Goal: Check status: Check status

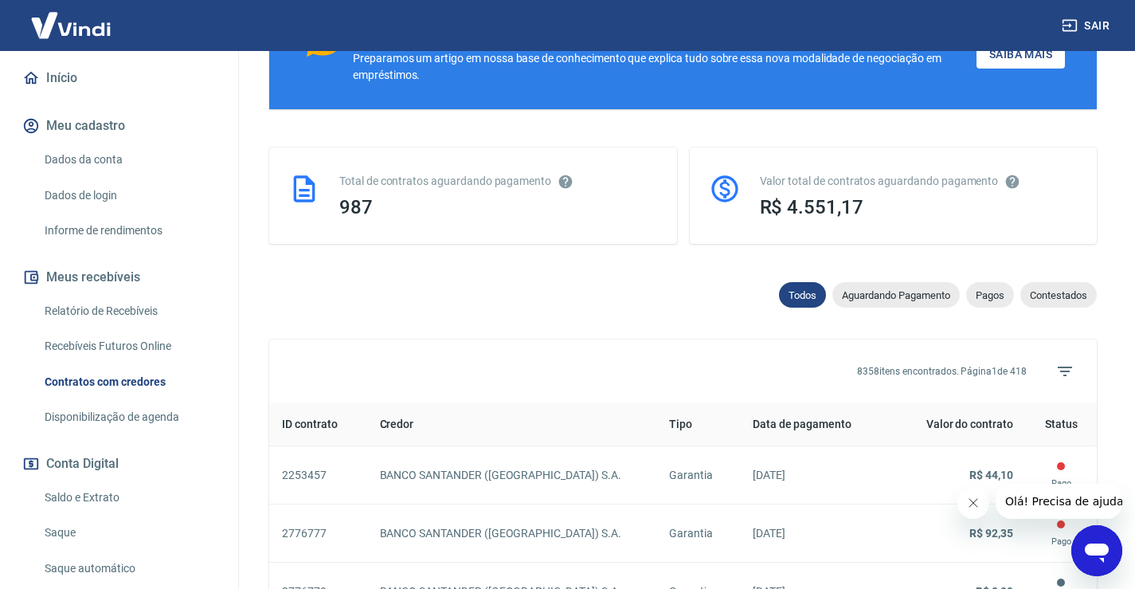
scroll to position [159, 0]
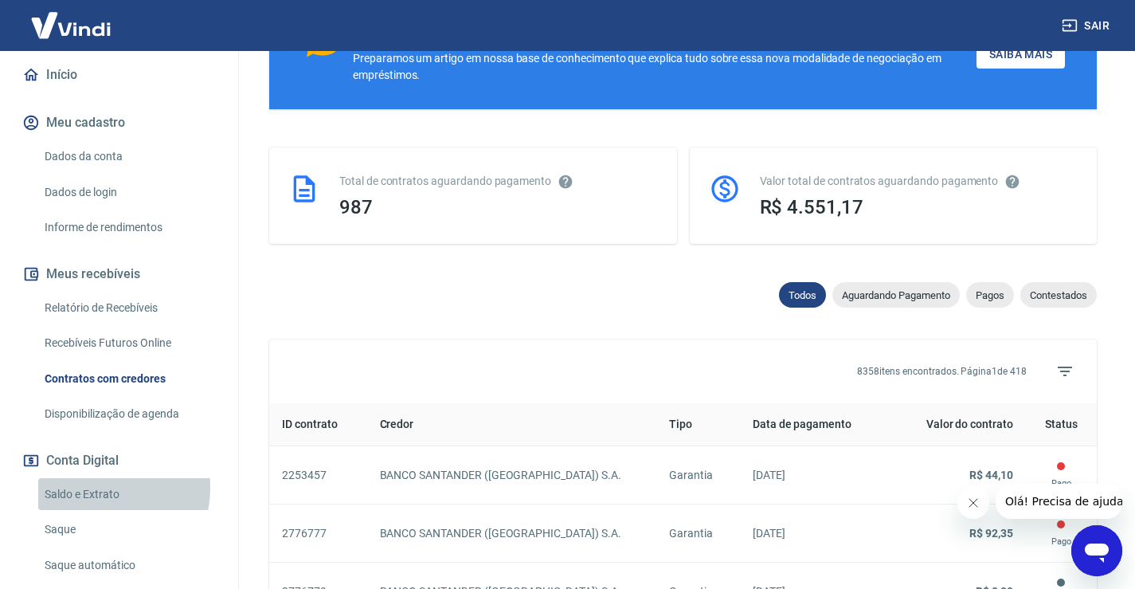
click at [95, 487] on link "Saldo e Extrato" at bounding box center [128, 494] width 181 height 33
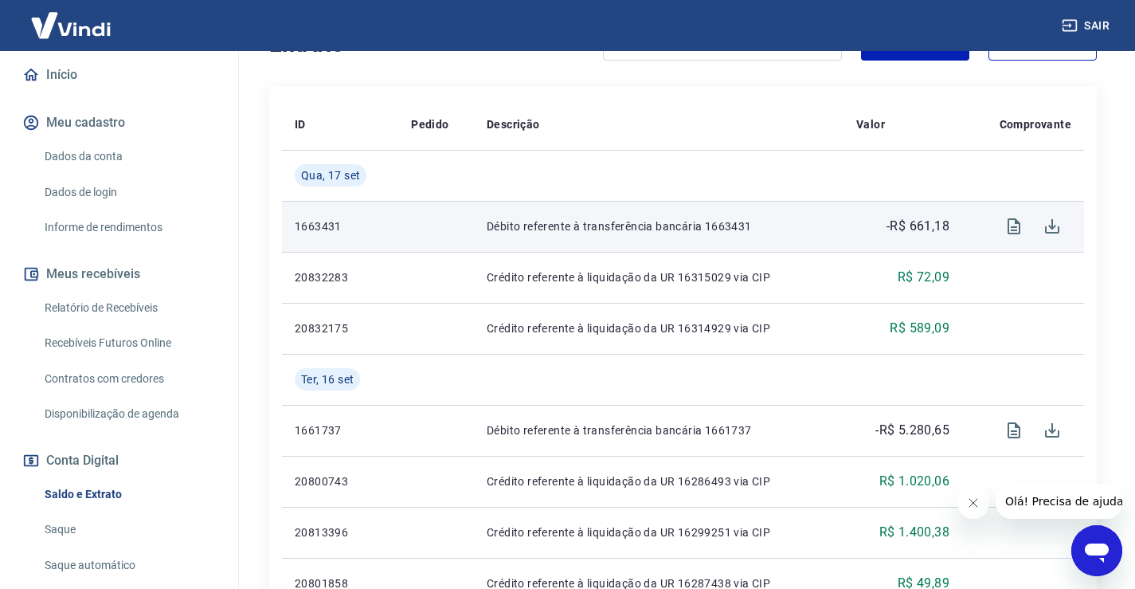
scroll to position [319, 0]
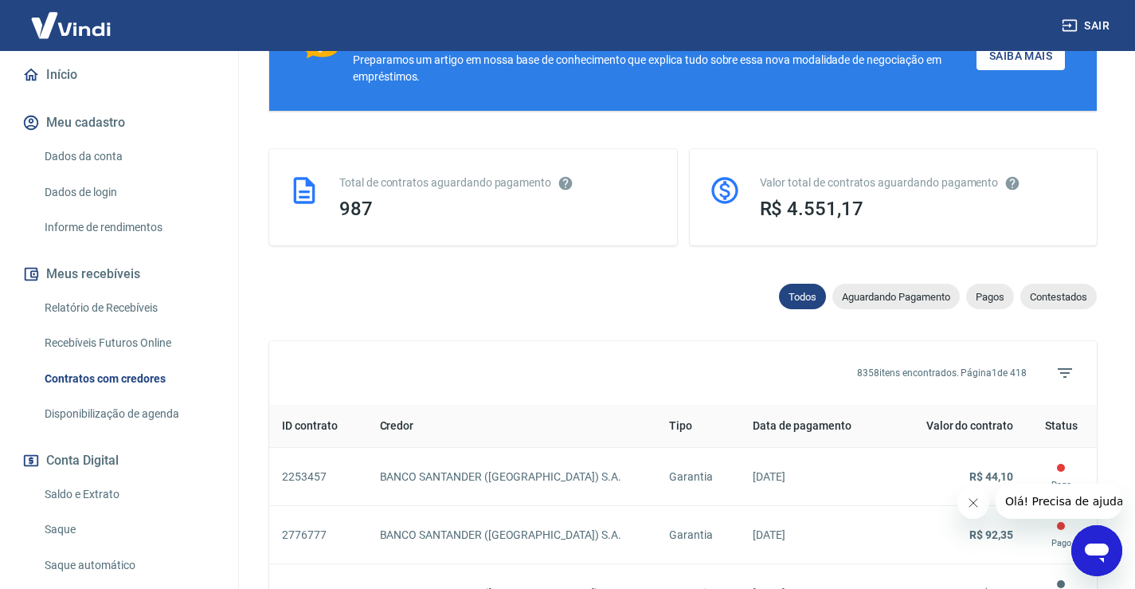
scroll to position [354, 0]
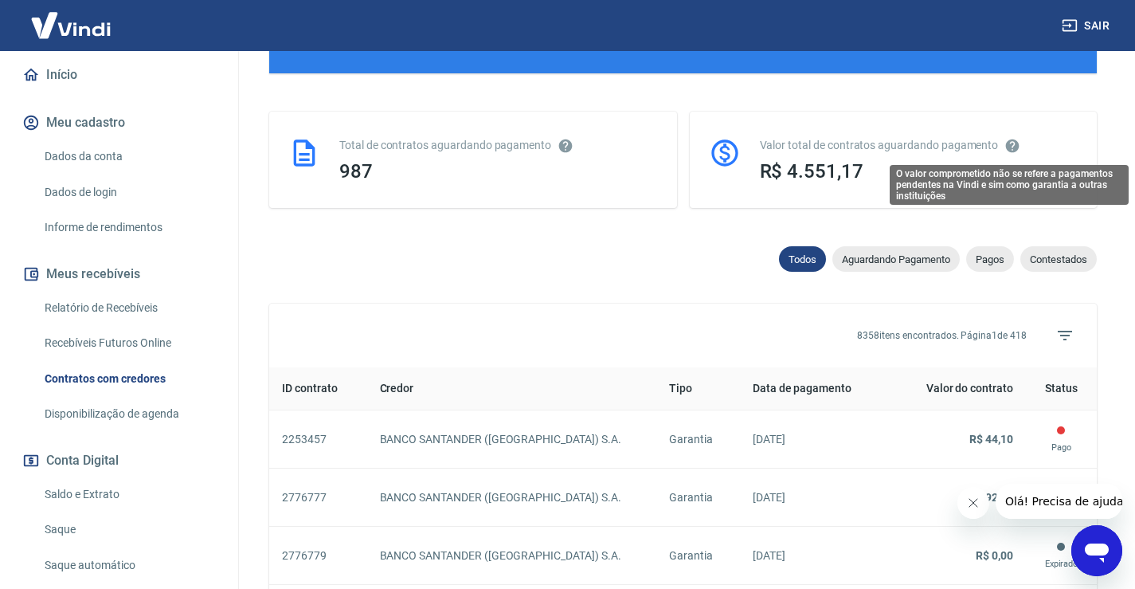
click at [1013, 143] on icon "O valor comprometido não se refere a pagamentos pendentes na Vindi e sim como g…" at bounding box center [1013, 146] width 14 height 14
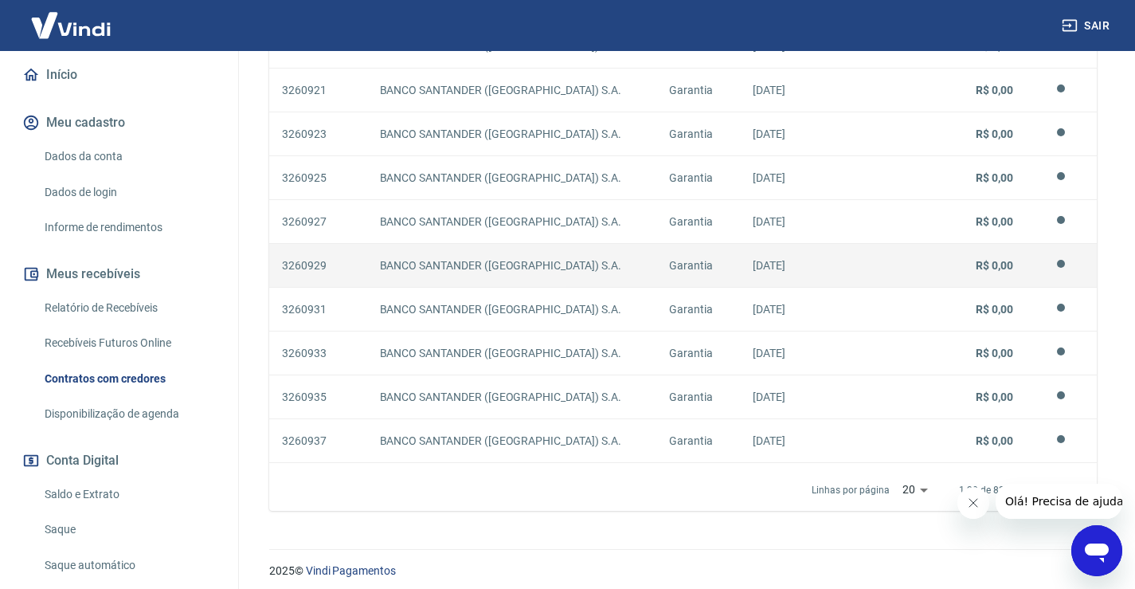
scroll to position [1274, 0]
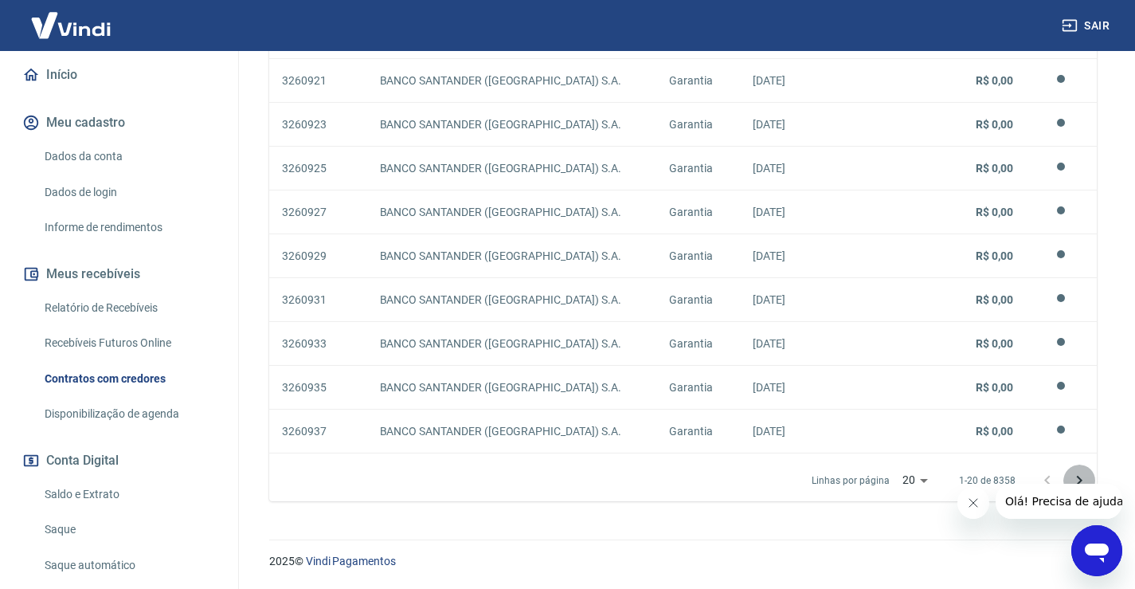
click at [1082, 475] on icon "Próxima página" at bounding box center [1079, 480] width 19 height 19
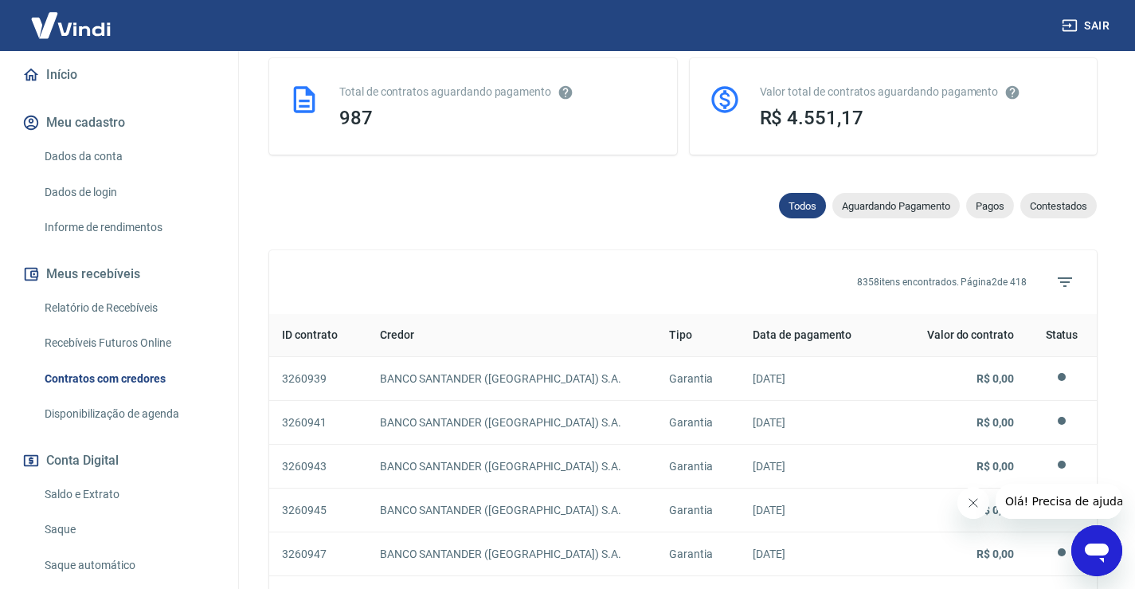
scroll to position [391, 0]
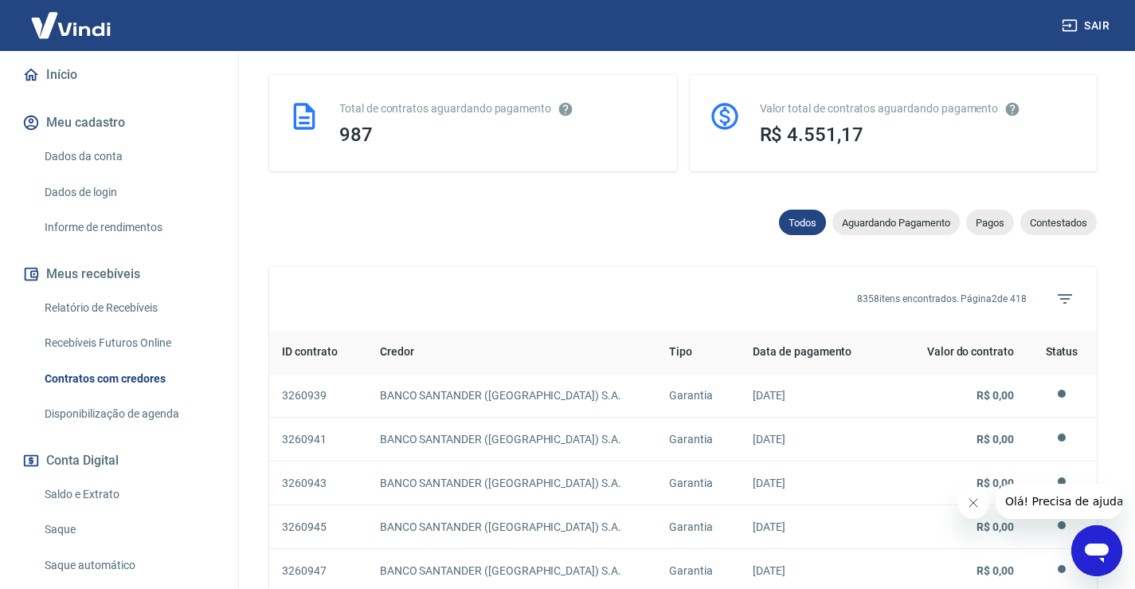
click at [813, 350] on th "Data de pagamento" at bounding box center [815, 352] width 151 height 43
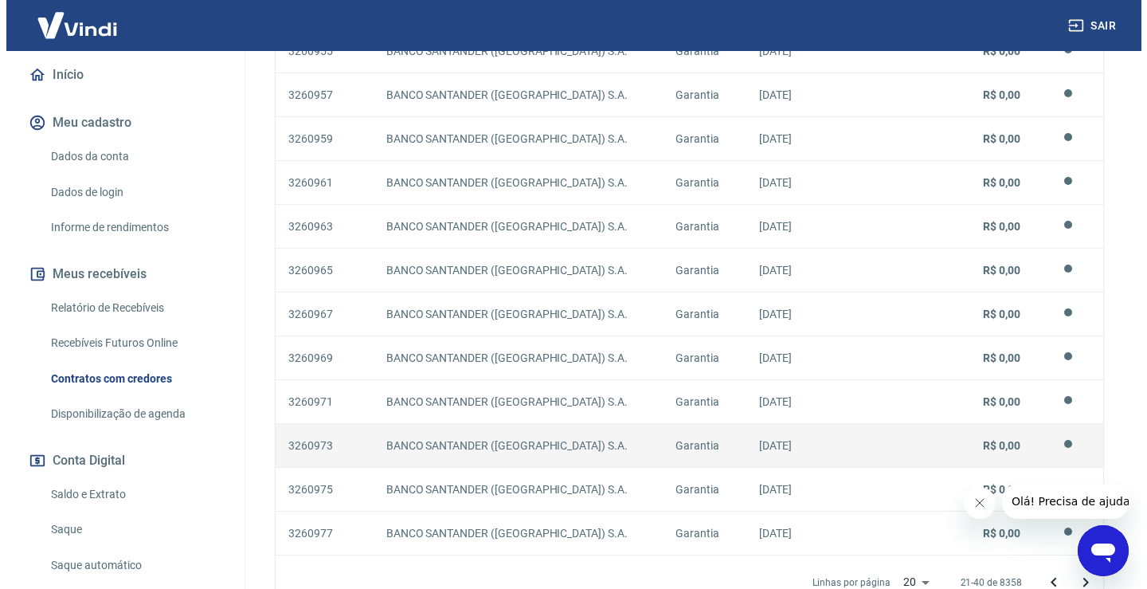
scroll to position [1188, 0]
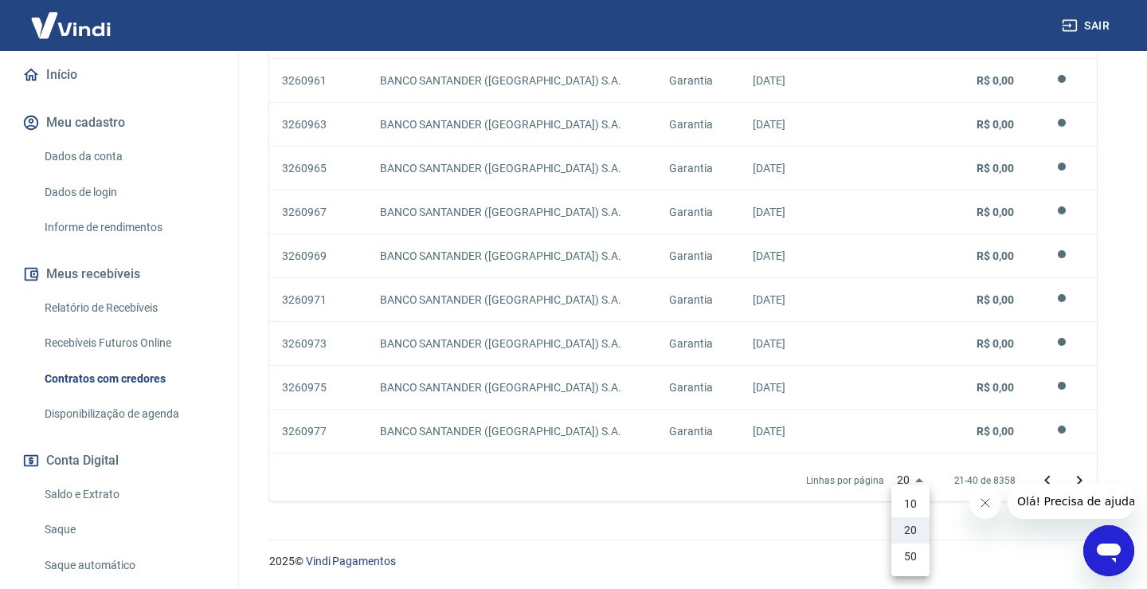
click at [910, 557] on li "50" at bounding box center [910, 556] width 38 height 26
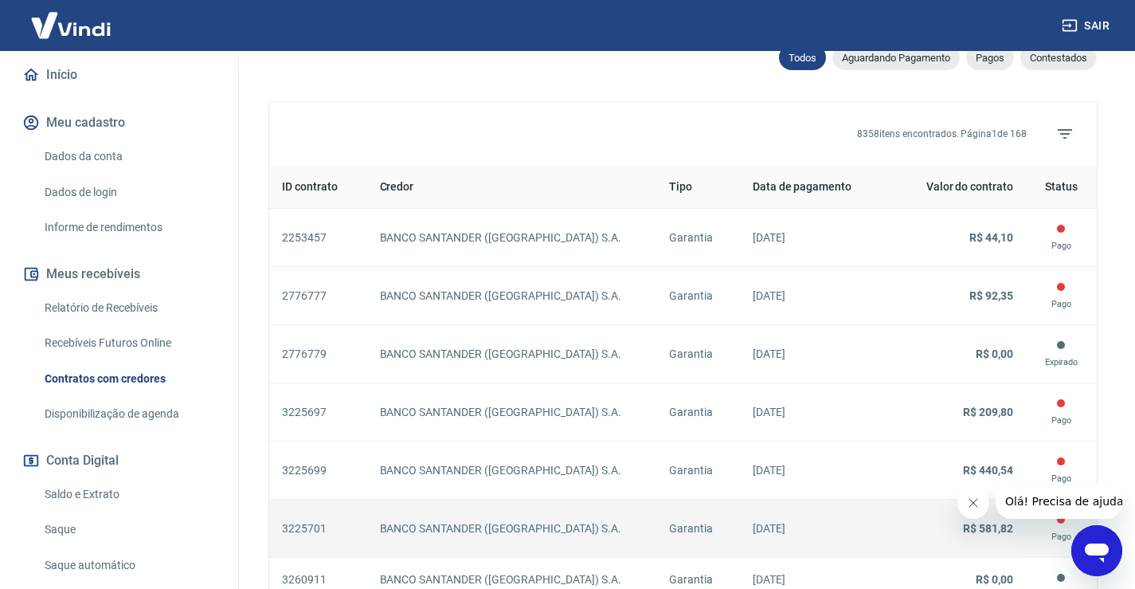
scroll to position [311, 0]
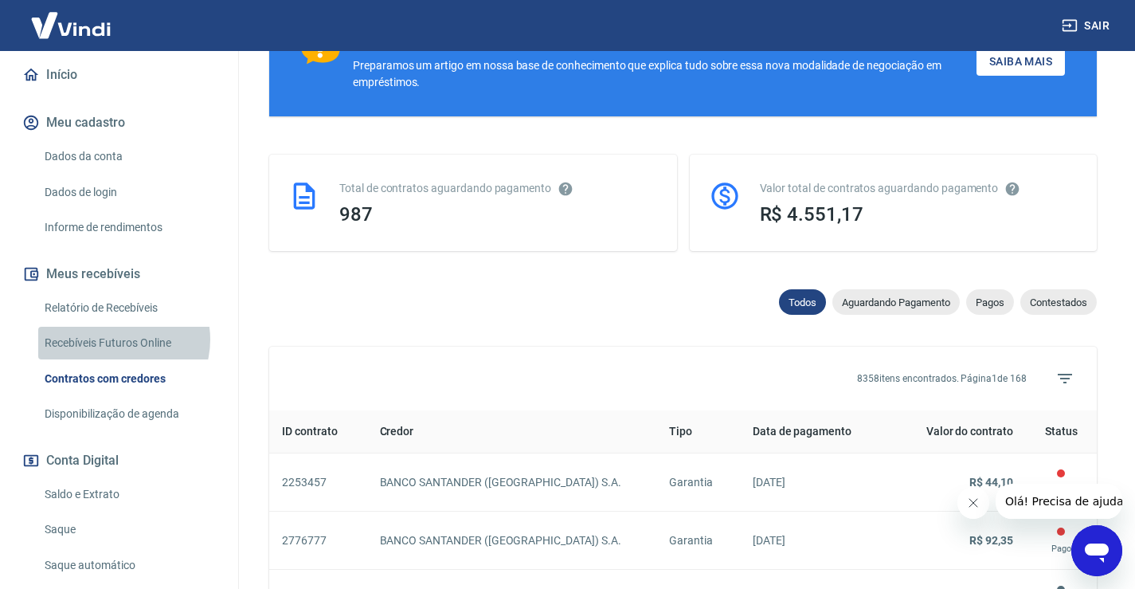
click at [119, 339] on link "Recebíveis Futuros Online" at bounding box center [128, 343] width 181 height 33
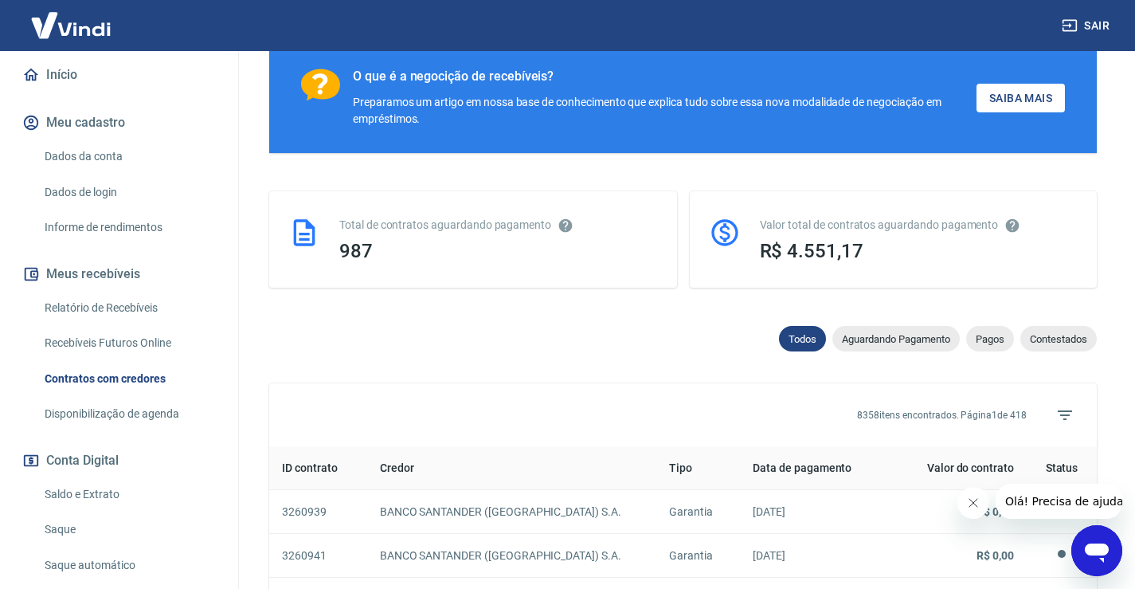
scroll to position [1188, 0]
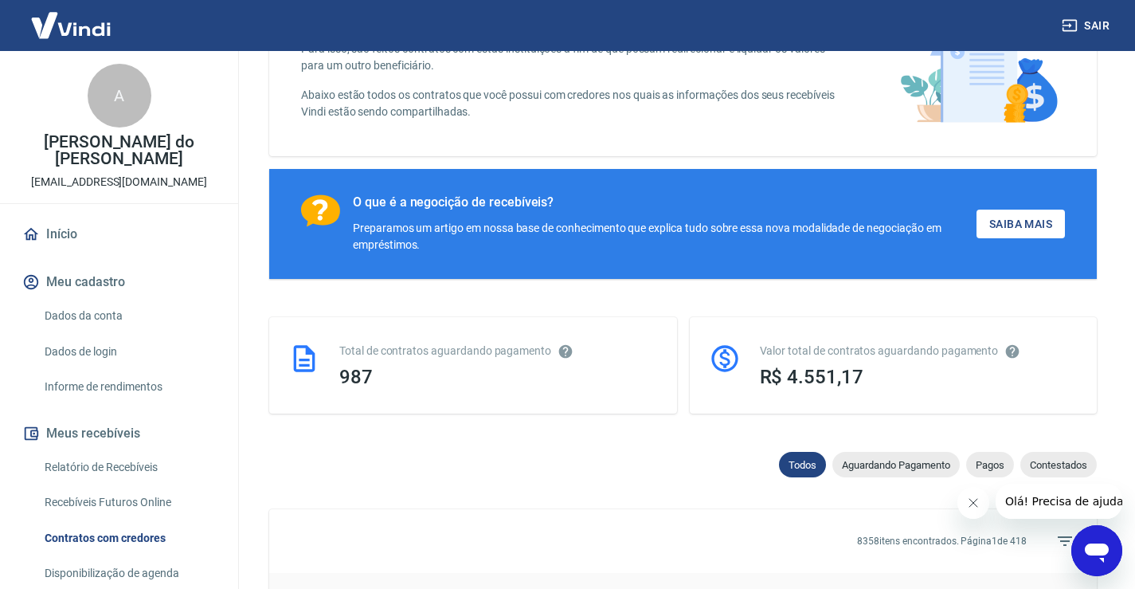
scroll to position [159, 0]
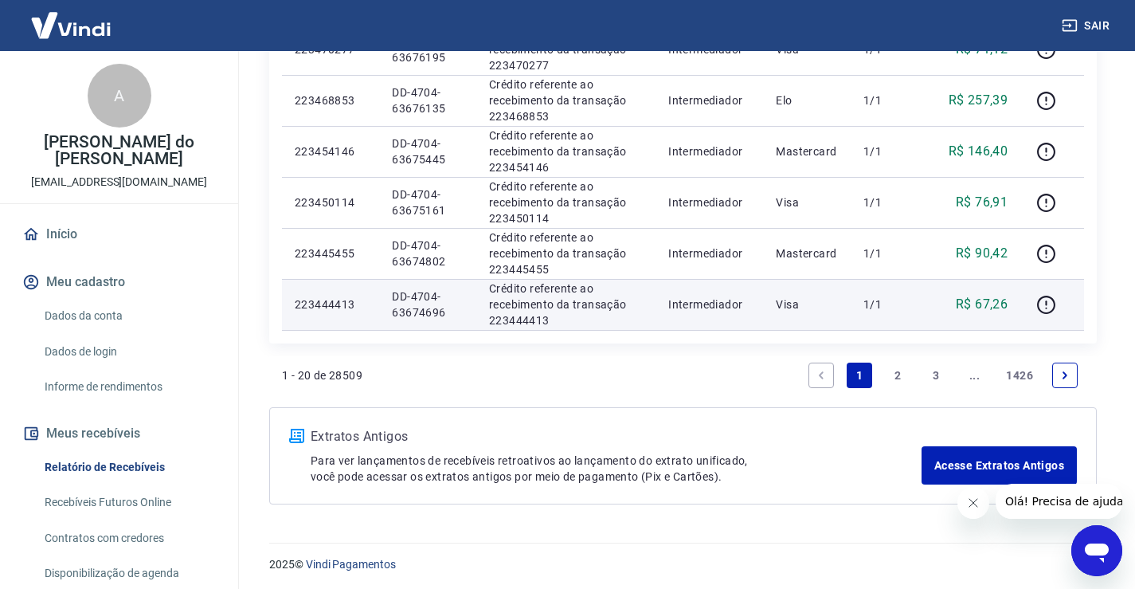
scroll to position [1148, 0]
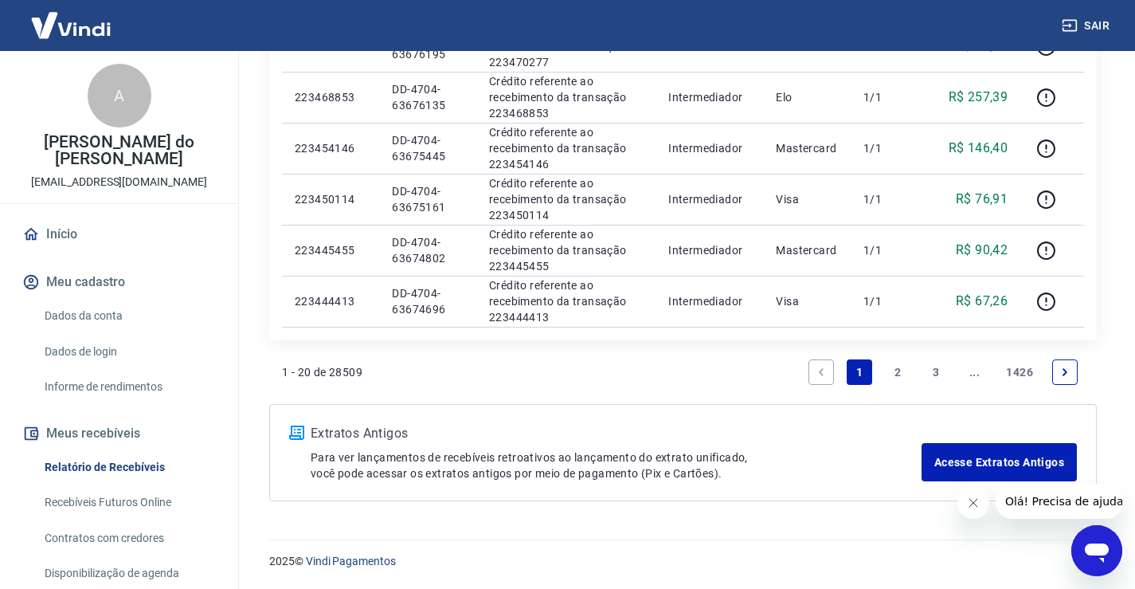
click at [898, 372] on link "2" at bounding box center [897, 371] width 25 height 25
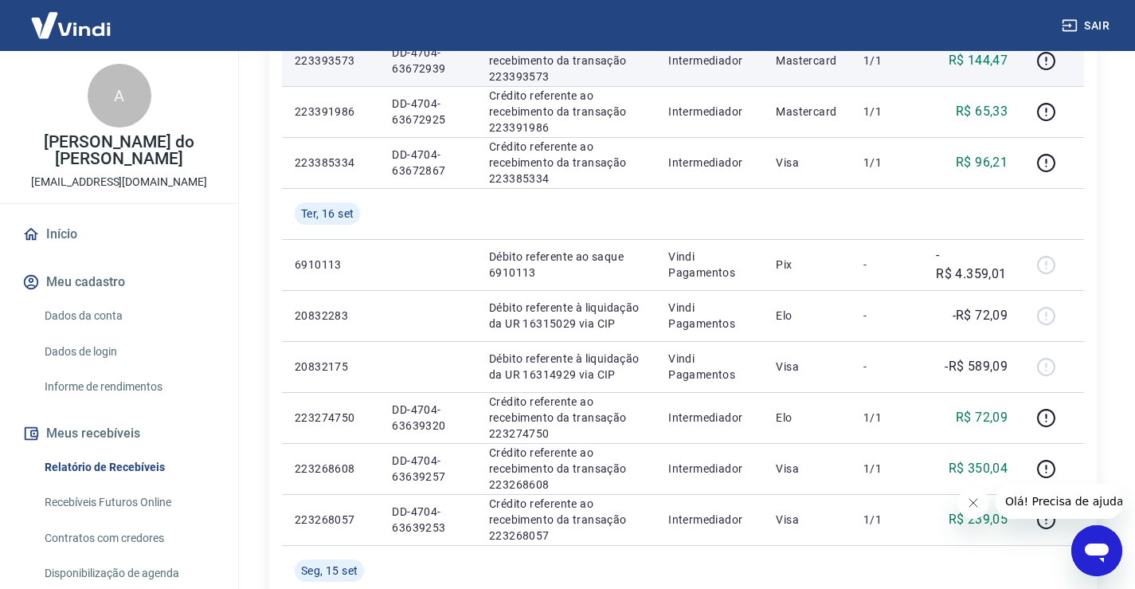
scroll to position [478, 0]
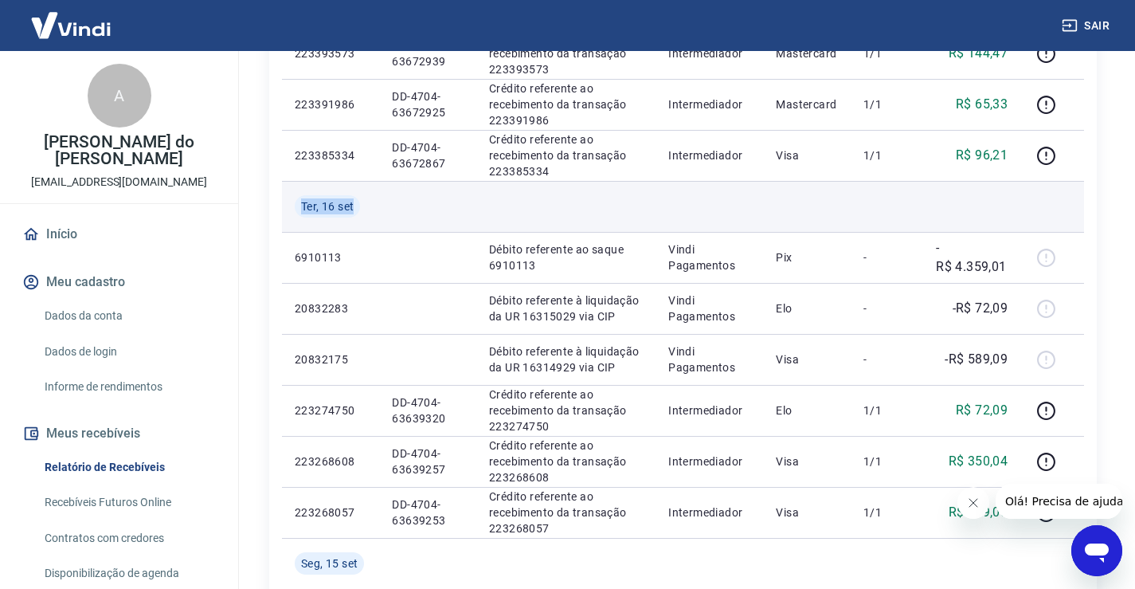
drag, startPoint x: 300, startPoint y: 202, endPoint x: 369, endPoint y: 210, distance: 69.0
click at [369, 210] on td "Ter, 16 set" at bounding box center [330, 206] width 97 height 51
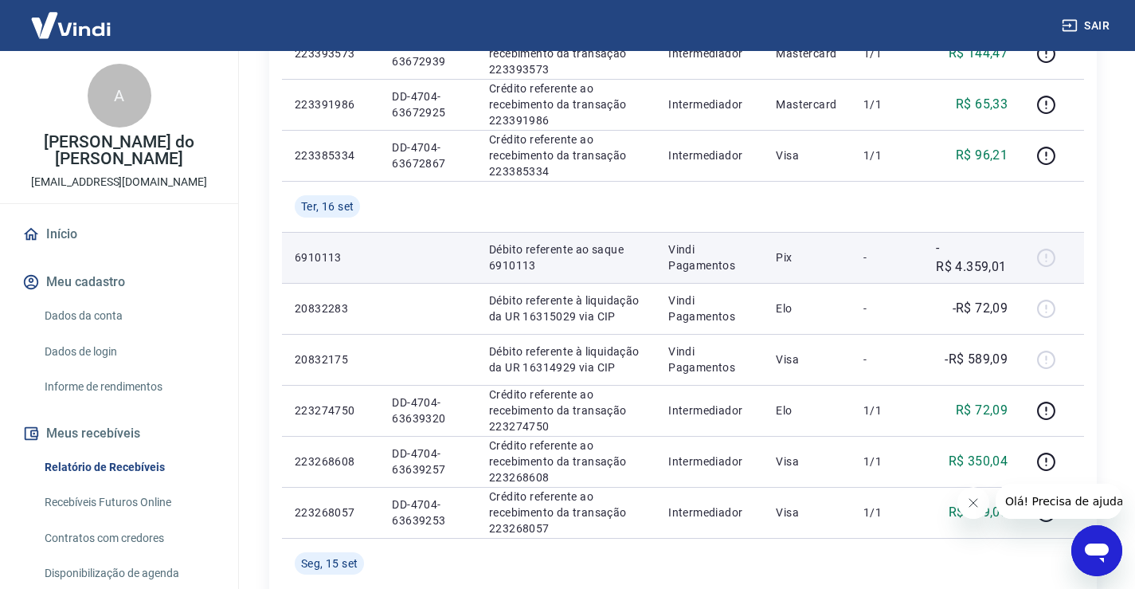
click at [1049, 261] on div at bounding box center [1052, 257] width 38 height 25
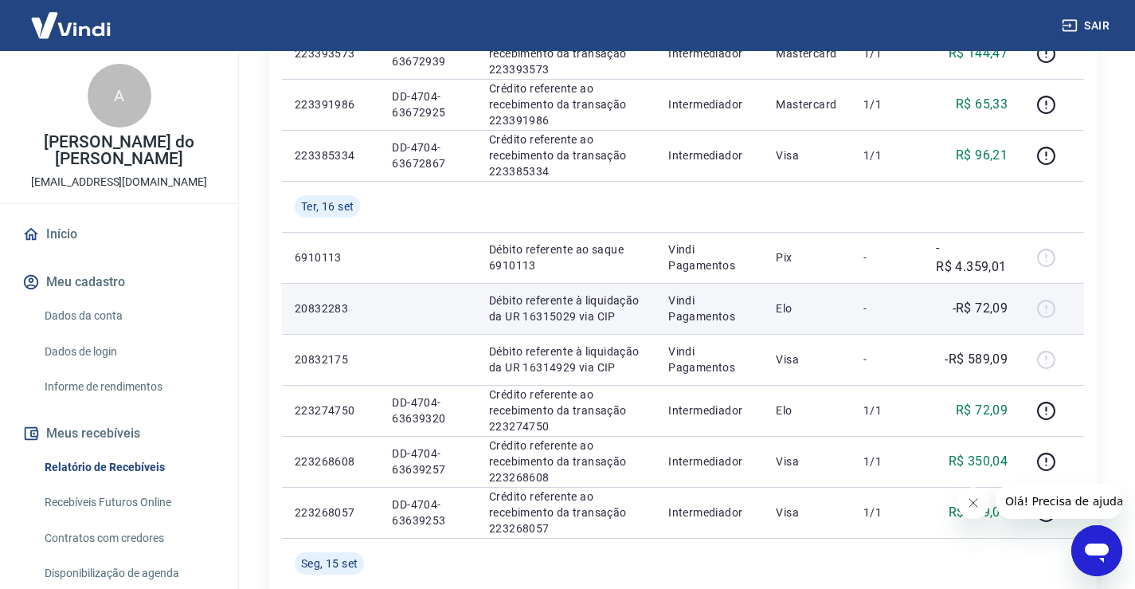
click at [1012, 285] on td "-R$ 72,09" at bounding box center [971, 308] width 97 height 51
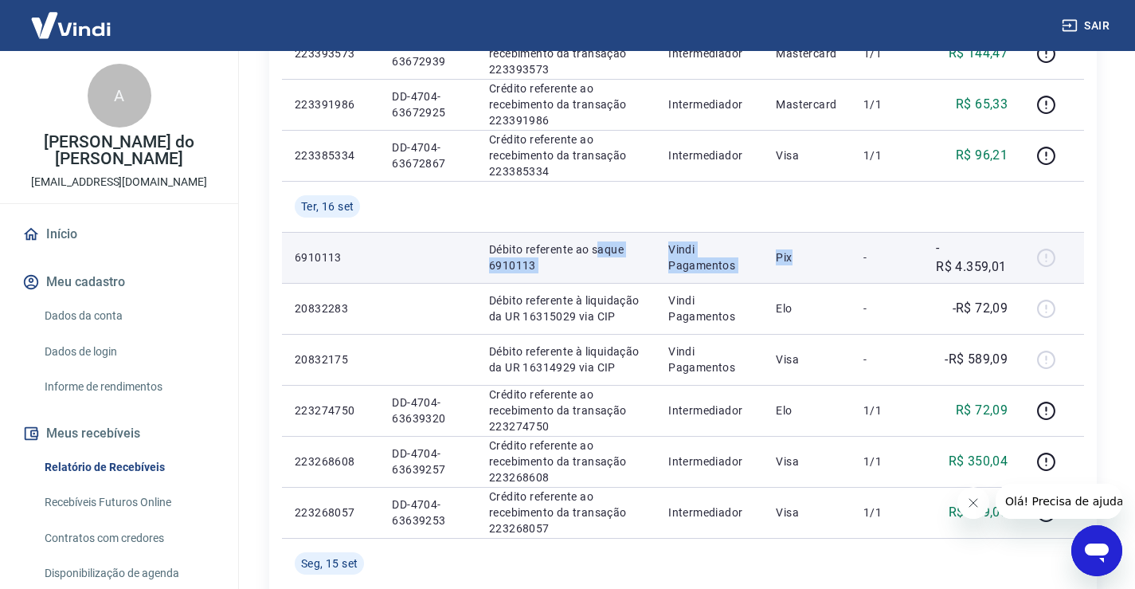
drag, startPoint x: 800, startPoint y: 256, endPoint x: 601, endPoint y: 256, distance: 199.1
click at [601, 256] on tr "6910113 Débito referente ao saque 6910113 Vindi Pagamentos Pix - -R$ 4.359,01" at bounding box center [683, 257] width 802 height 51
click at [987, 260] on p "-R$ 4.359,01" at bounding box center [972, 257] width 72 height 38
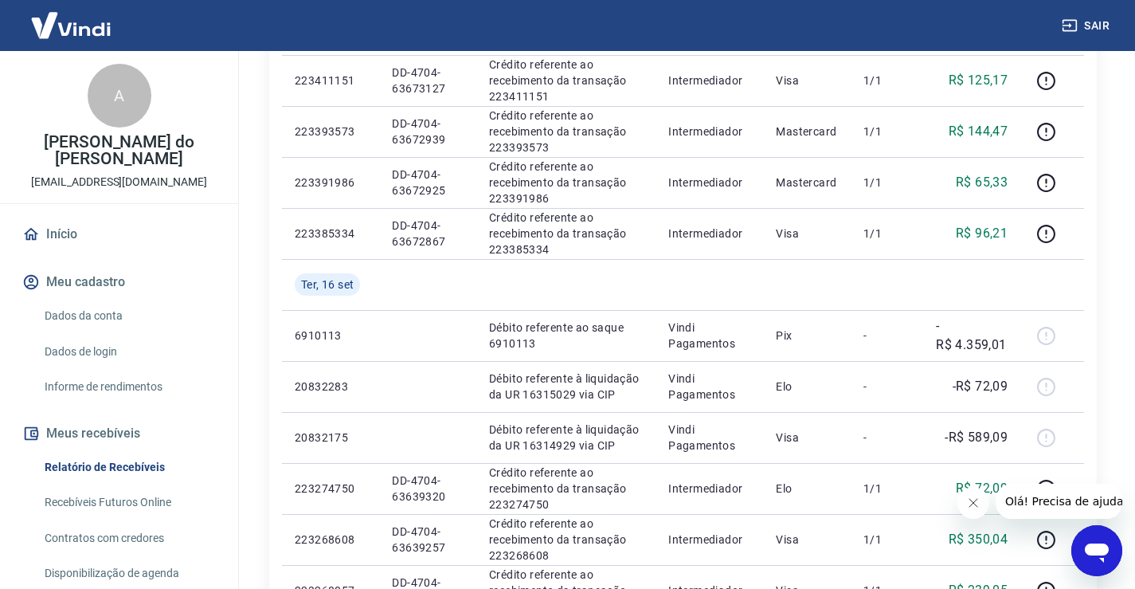
scroll to position [398, 0]
